Goal: Task Accomplishment & Management: Complete application form

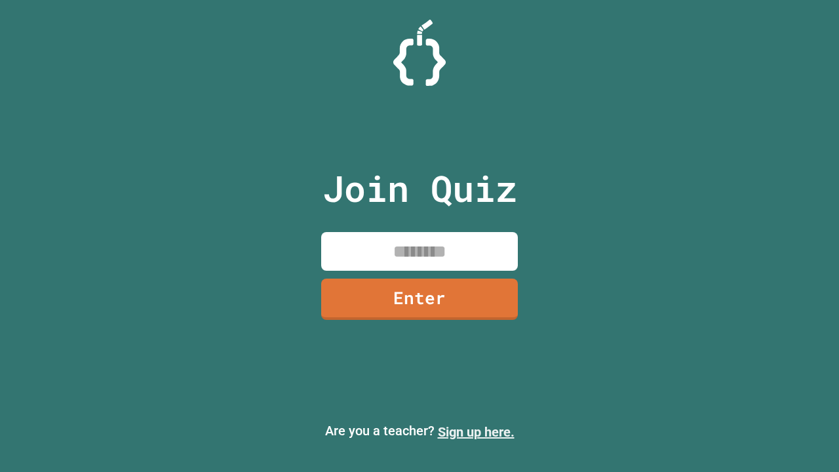
click at [476, 432] on link "Sign up here." at bounding box center [476, 432] width 77 height 16
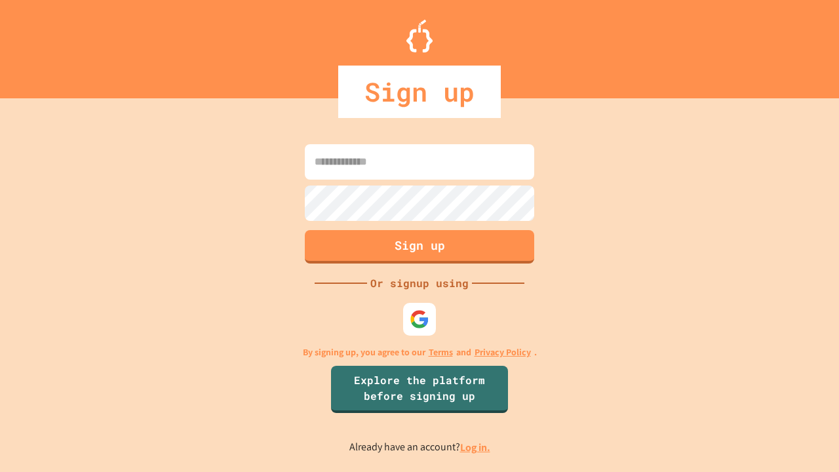
click at [476, 447] on link "Log in." at bounding box center [475, 448] width 30 height 14
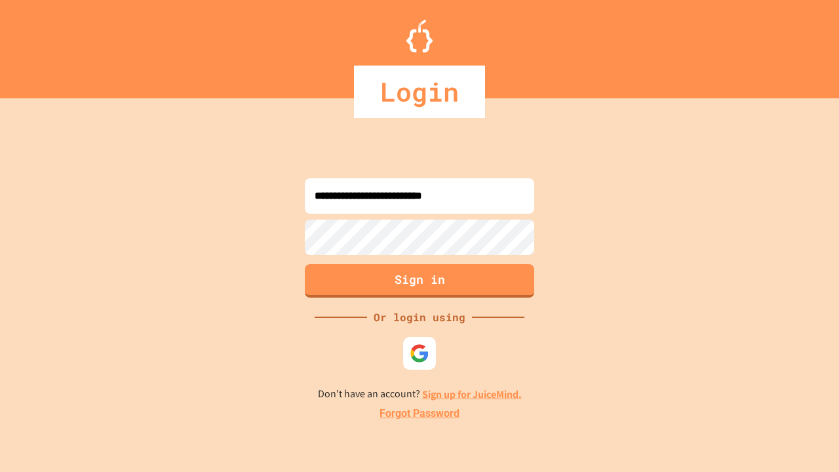
type input "**********"
